Goal: Task Accomplishment & Management: Manage account settings

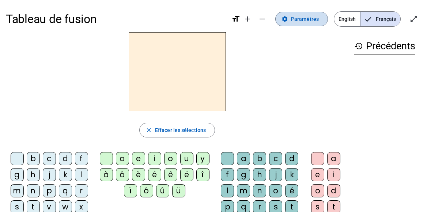
click at [298, 19] on span "Paramètres" at bounding box center [305, 19] width 28 height 9
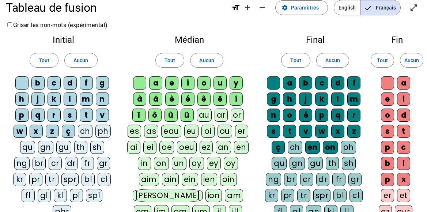
scroll to position [12, 0]
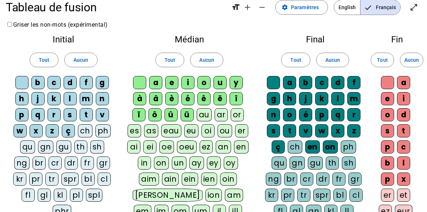
click at [188, 81] on div "i" at bounding box center [187, 82] width 13 height 13
click at [337, 99] on div "l" at bounding box center [337, 98] width 13 height 13
click at [156, 82] on div "a" at bounding box center [155, 82] width 13 height 13
click at [86, 97] on div "m" at bounding box center [86, 98] width 13 height 13
click at [69, 97] on div "l" at bounding box center [70, 98] width 13 height 13
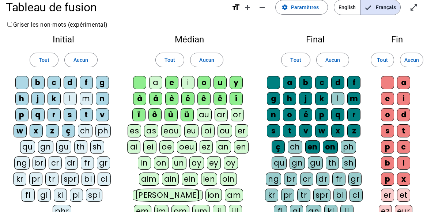
click at [220, 84] on div "u" at bounding box center [220, 82] width 13 height 13
click at [70, 80] on div "d" at bounding box center [70, 82] width 13 height 13
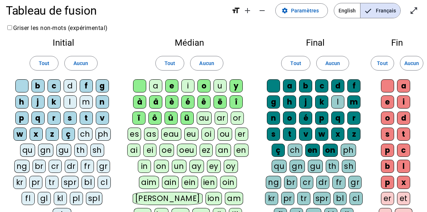
scroll to position [0, 0]
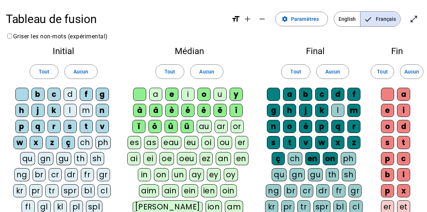
click at [88, 125] on div "t" at bounding box center [86, 126] width 13 height 13
click at [173, 94] on div "e" at bounding box center [171, 94] width 13 height 13
click at [39, 108] on div "j" at bounding box center [37, 110] width 13 height 13
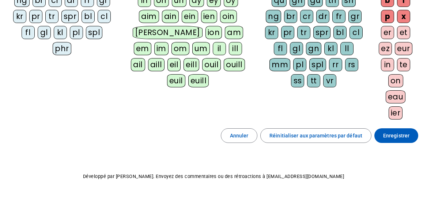
scroll to position [182, 0]
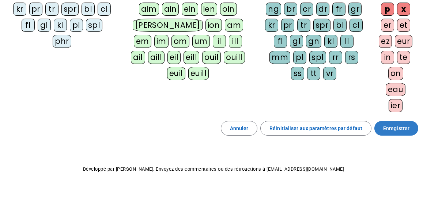
click at [403, 127] on span "Enregistrer" at bounding box center [396, 128] width 26 height 9
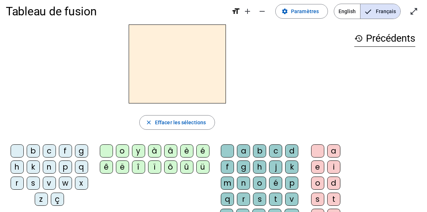
scroll to position [10, 0]
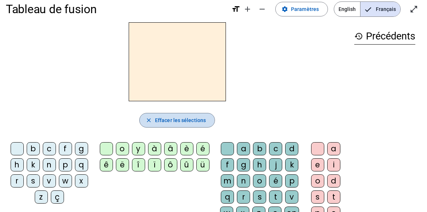
click at [169, 120] on span "Effacer les sélections" at bounding box center [180, 120] width 51 height 9
click at [158, 120] on span "Effacer les sélections" at bounding box center [180, 120] width 51 height 9
click at [358, 37] on mat-icon "history" at bounding box center [358, 36] width 9 height 9
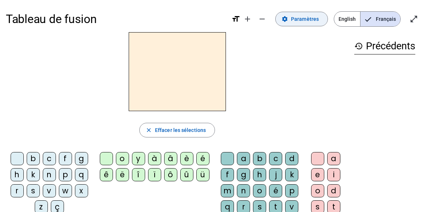
click at [301, 21] on span "Paramètres" at bounding box center [305, 19] width 28 height 9
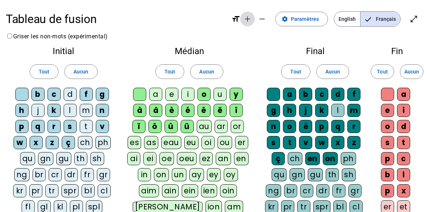
click at [251, 19] on mat-icon "add" at bounding box center [247, 19] width 9 height 9
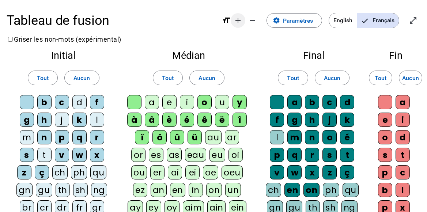
click at [238, 18] on mat-icon "add" at bounding box center [238, 20] width 9 height 9
